Goal: Transaction & Acquisition: Subscribe to service/newsletter

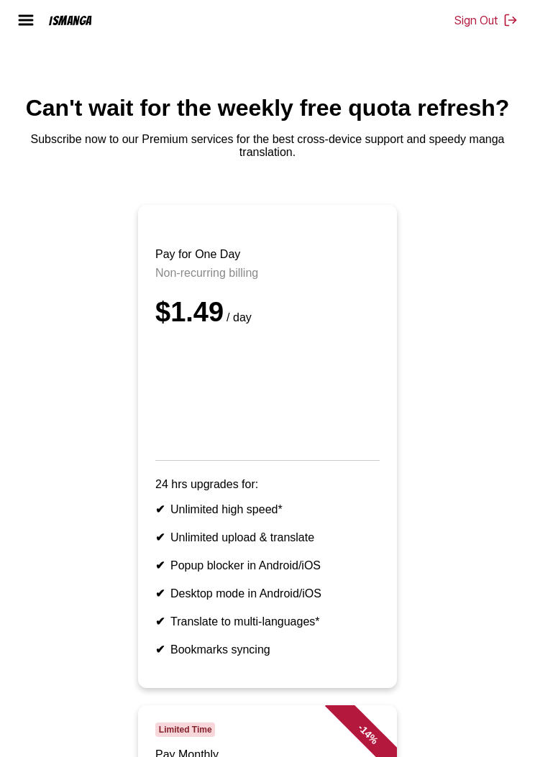
scroll to position [1007, 0]
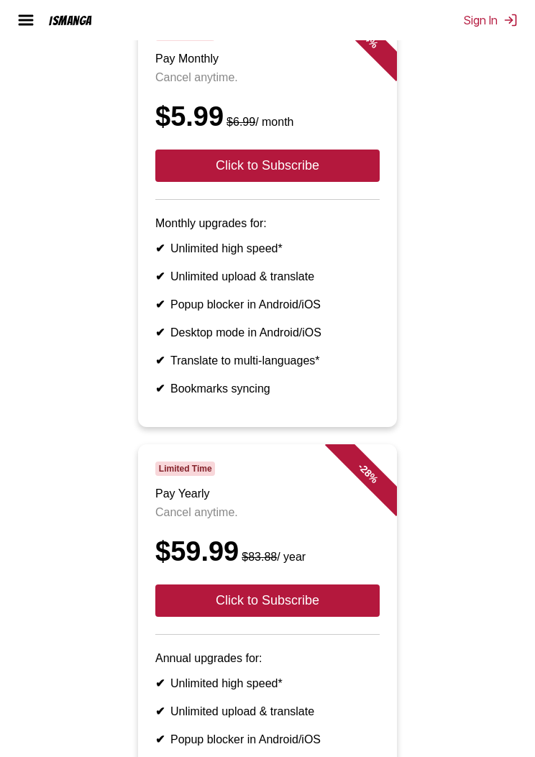
scroll to position [628, 0]
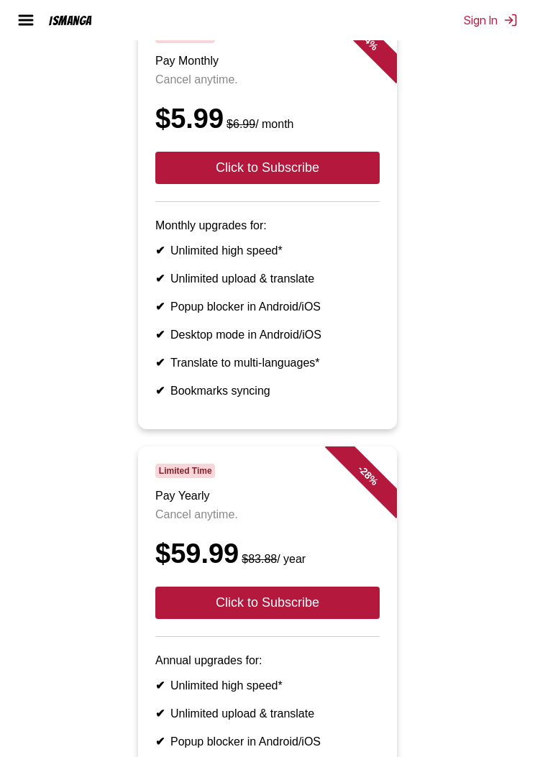
click at [330, 619] on button "Click to Subscribe" at bounding box center [267, 603] width 224 height 32
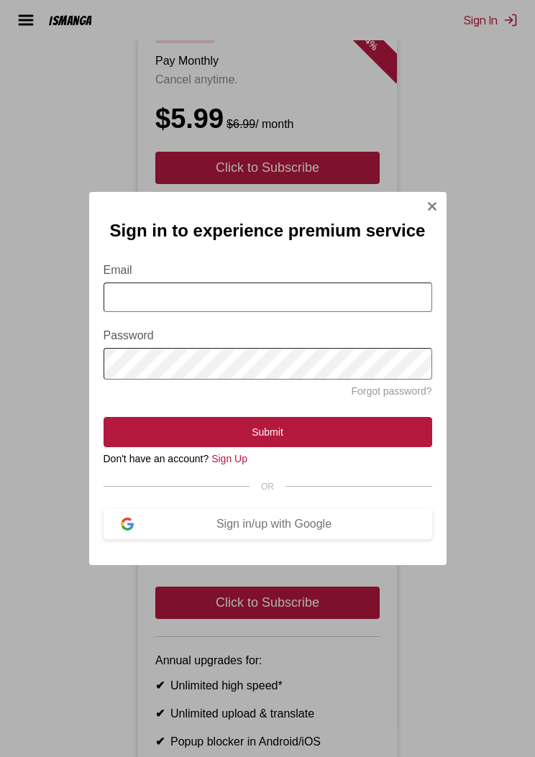
click at [142, 288] on input "Email" at bounding box center [268, 296] width 328 height 29
type input "**********"
click at [153, 428] on button "Submit" at bounding box center [268, 432] width 328 height 30
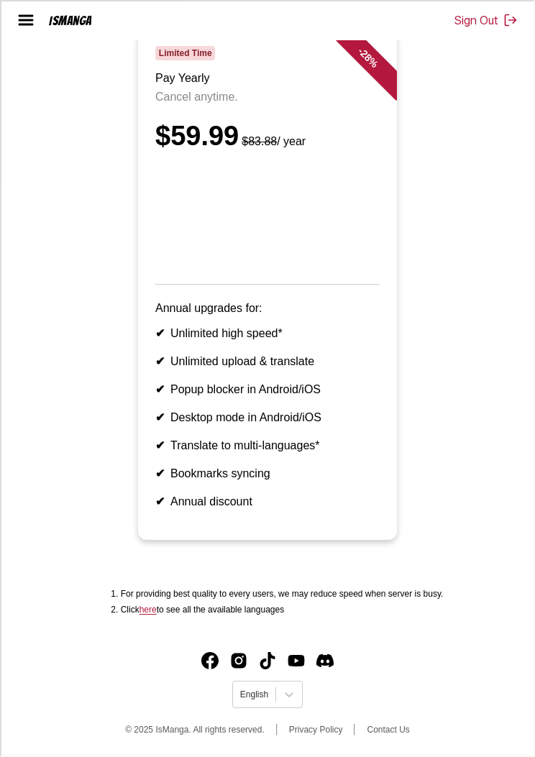
scroll to position [1246, 0]
click at [534, 249] on iframe at bounding box center [267, 378] width 535 height 757
click at [140, 611] on link "here" at bounding box center [147, 610] width 17 height 10
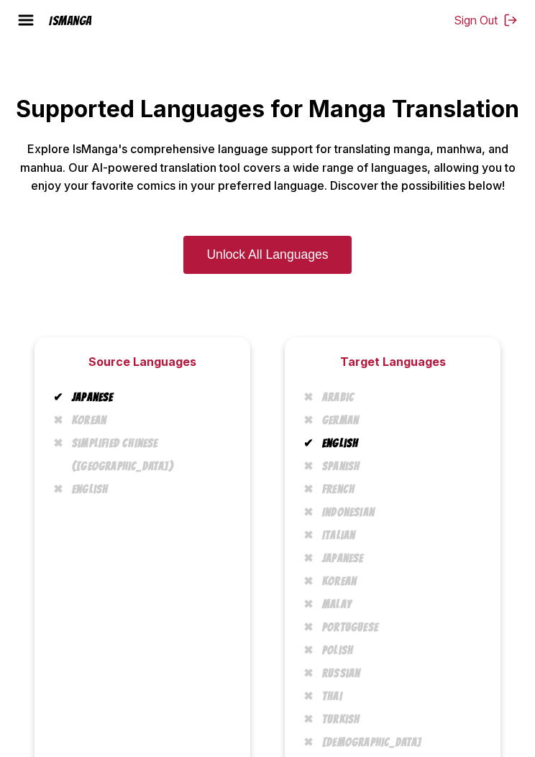
click at [303, 216] on main "Supported Languages for Manga Translation Explore IsManga's comprehensive langu…" at bounding box center [267, 456] width 535 height 722
click at [316, 252] on link "Unlock All Languages" at bounding box center [266, 255] width 167 height 38
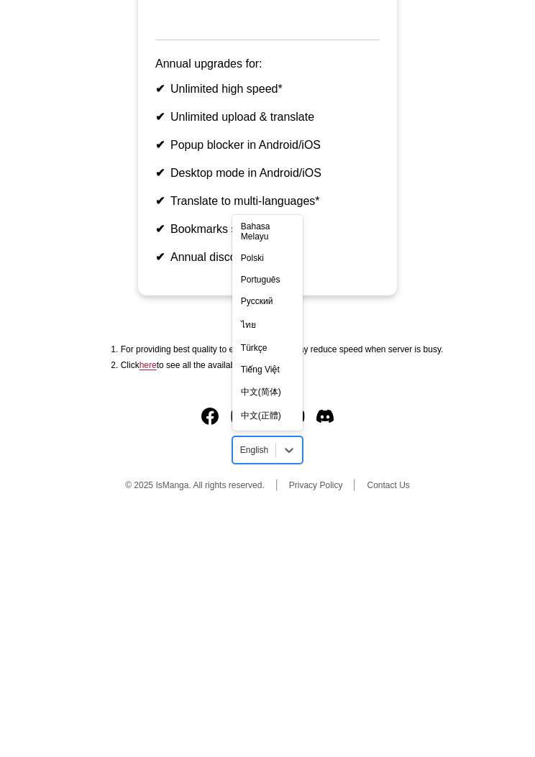
scroll to position [238, 0]
click at [270, 648] on div "中文(正體)" at bounding box center [267, 660] width 70 height 24
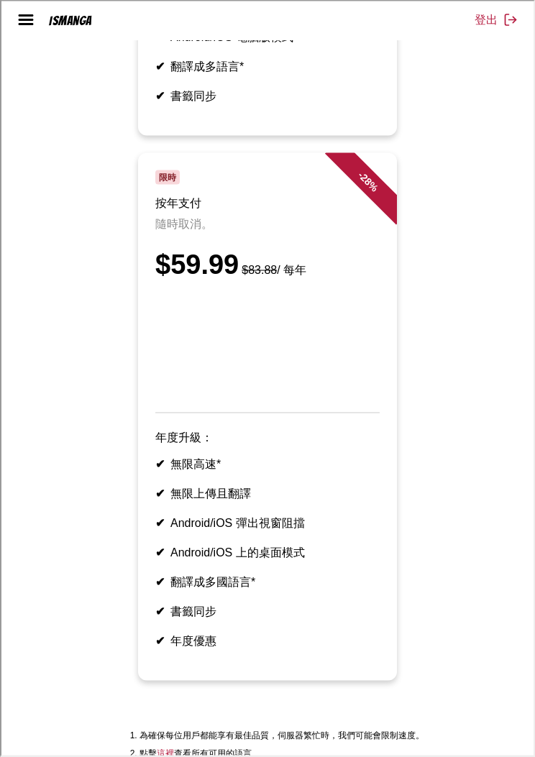
scroll to position [1077, 0]
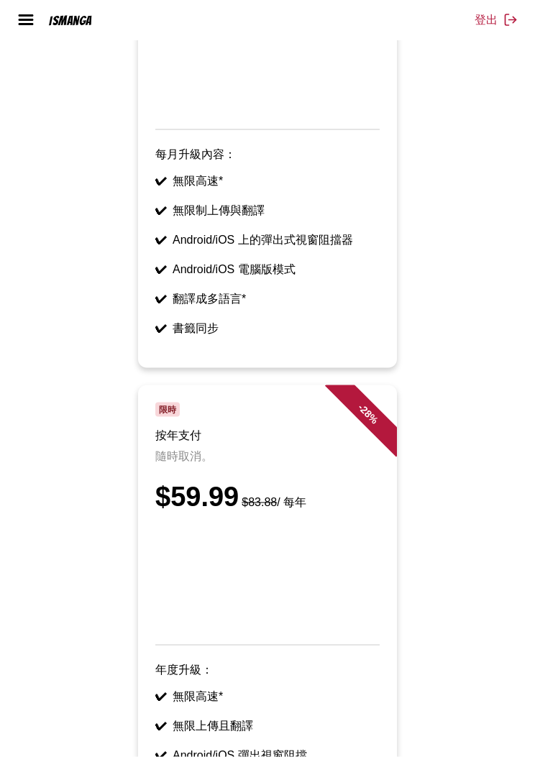
scroll to position [845, 0]
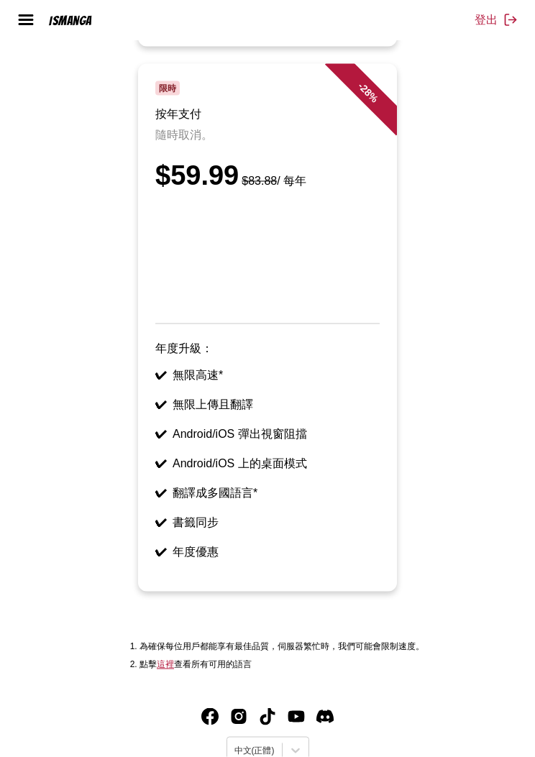
scroll to position [1203, 0]
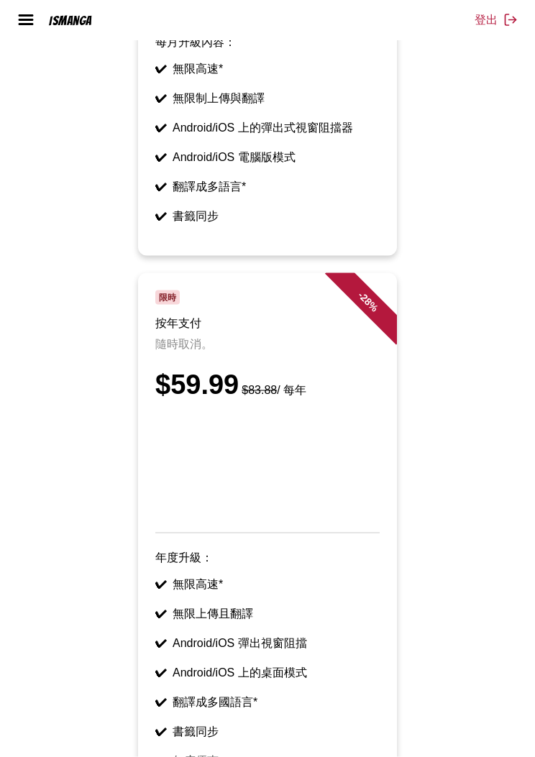
scroll to position [957, 0]
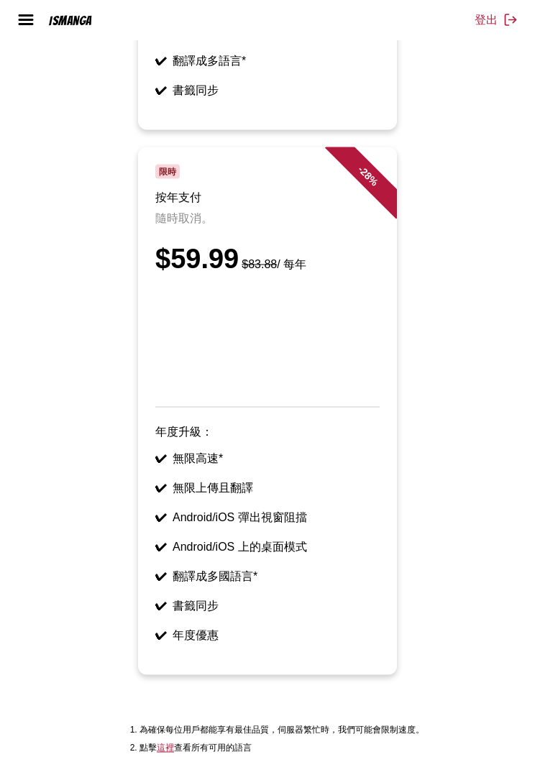
scroll to position [1084, 0]
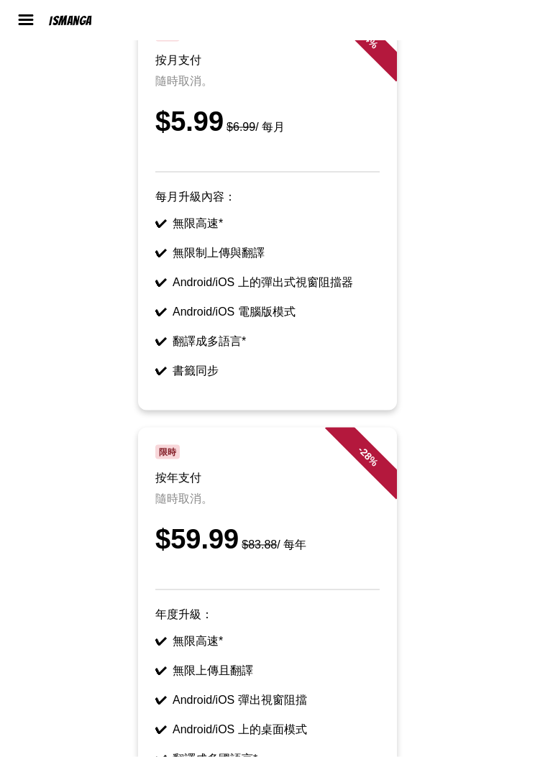
scroll to position [910, 0]
